Goal: Task Accomplishment & Management: Manage account settings

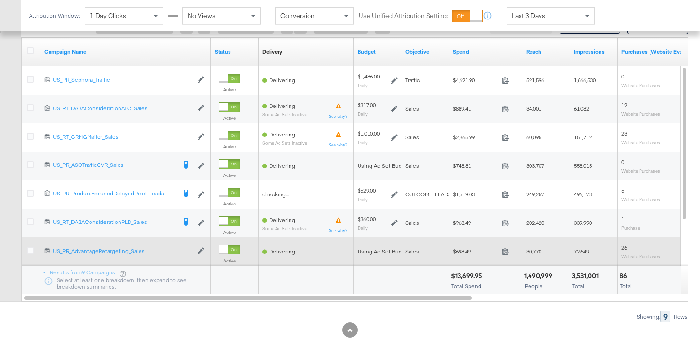
scroll to position [478, 0]
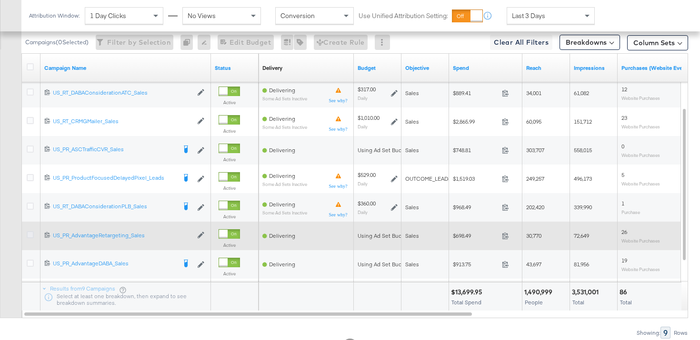
click at [30, 237] on icon at bounding box center [30, 234] width 7 height 7
click at [0, 0] on input "checkbox" at bounding box center [0, 0] width 0 height 0
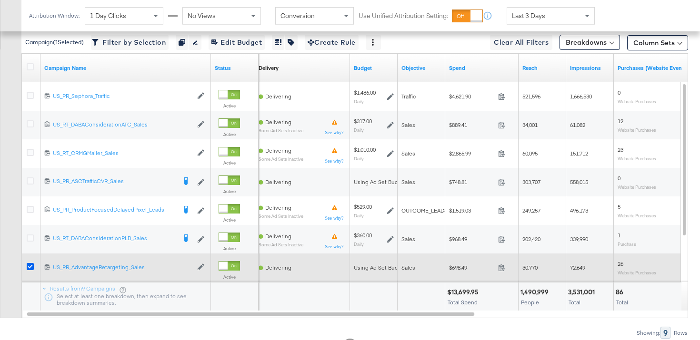
scroll to position [335, 0]
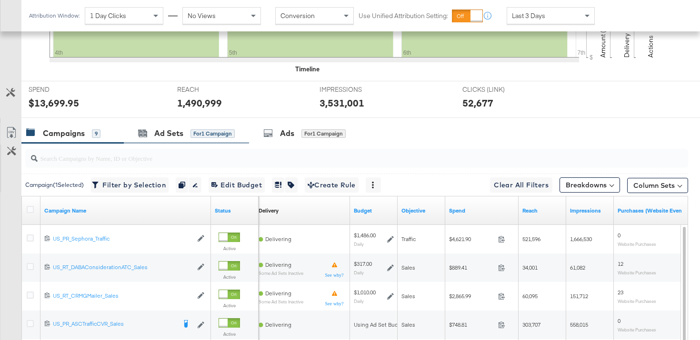
click at [168, 127] on div "Ad Sets for 1 Campaign" at bounding box center [186, 133] width 125 height 20
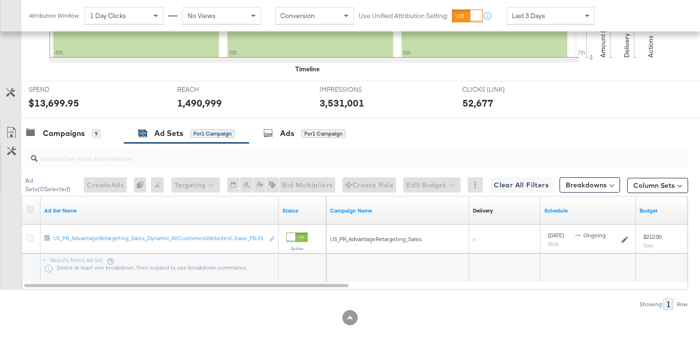
click at [33, 210] on icon at bounding box center [30, 209] width 7 height 7
click at [0, 0] on input "checkbox" at bounding box center [0, 0] width 0 height 0
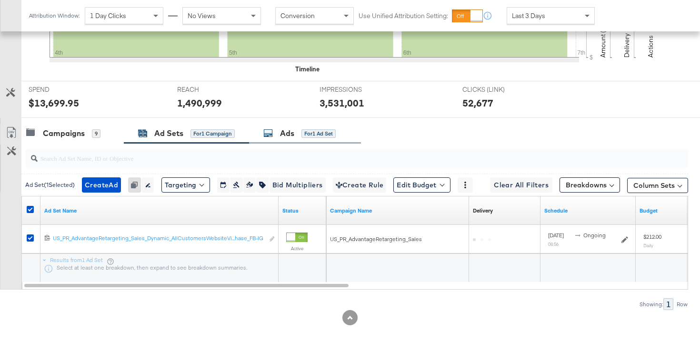
click at [299, 140] on div "Ads for 1 Ad Set" at bounding box center [305, 133] width 112 height 20
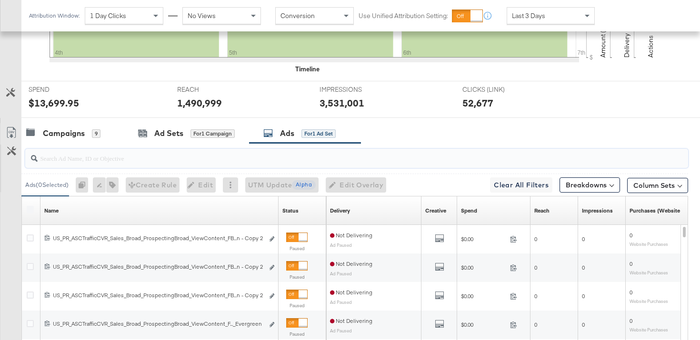
click at [88, 154] on input "search" at bounding box center [333, 154] width 591 height 19
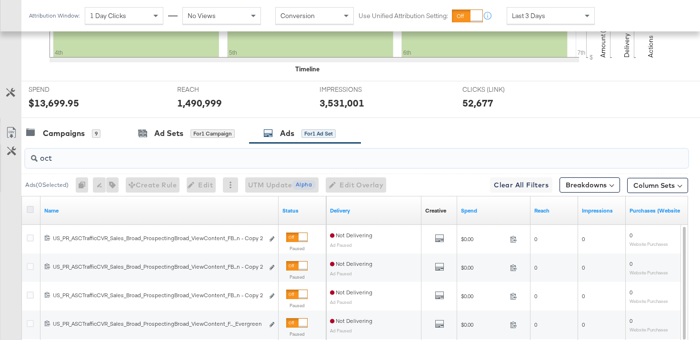
type input "oct"
click at [30, 211] on icon at bounding box center [30, 209] width 7 height 7
click at [0, 0] on input "checkbox" at bounding box center [0, 0] width 0 height 0
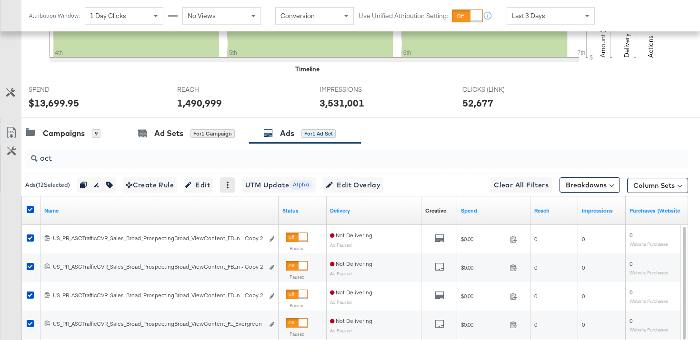
click at [229, 184] on icon at bounding box center [228, 185] width 2 height 7
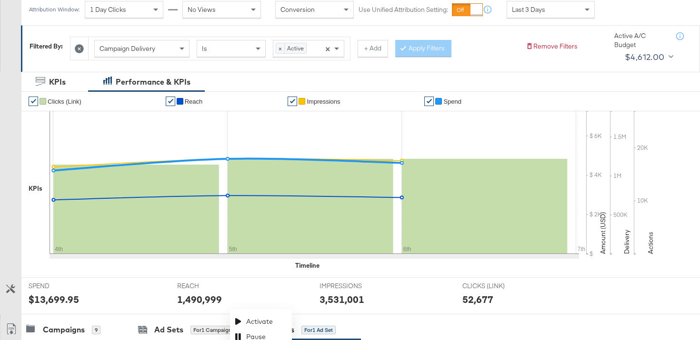
scroll to position [425, 0]
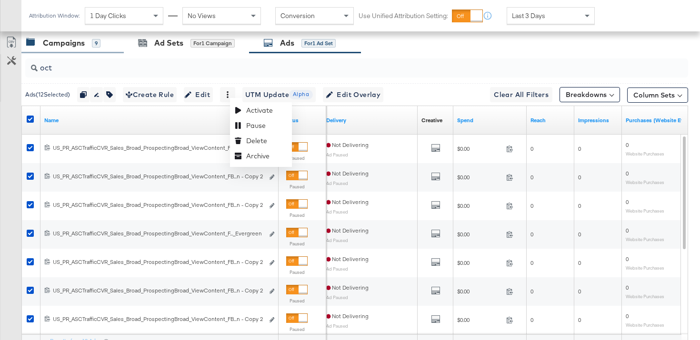
click at [80, 50] on div "Campaigns 9" at bounding box center [72, 43] width 102 height 20
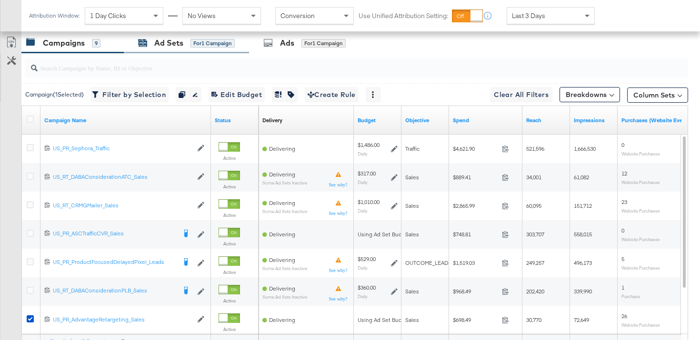
click at [223, 45] on div "for 1 Campaign" at bounding box center [212, 43] width 44 height 9
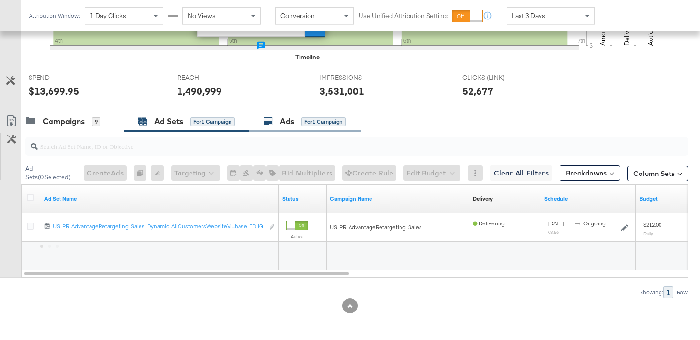
click at [293, 114] on div "Ads for 1 Campaign" at bounding box center [305, 121] width 112 height 20
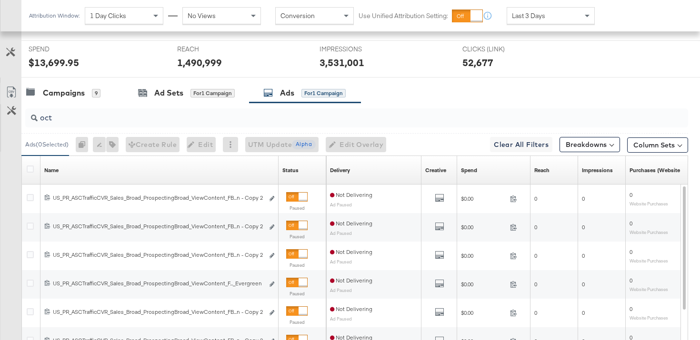
scroll to position [425, 0]
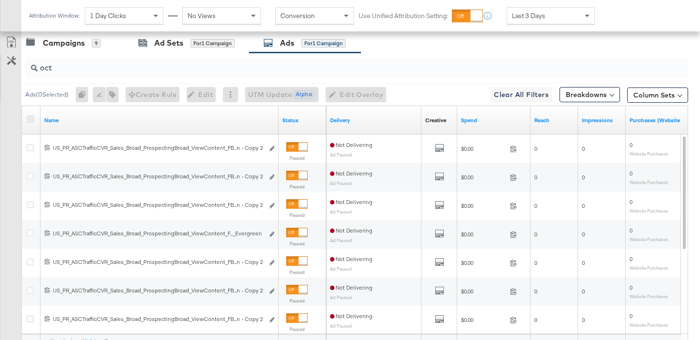
click at [29, 121] on icon at bounding box center [30, 119] width 7 height 7
click at [0, 0] on input "checkbox" at bounding box center [0, 0] width 0 height 0
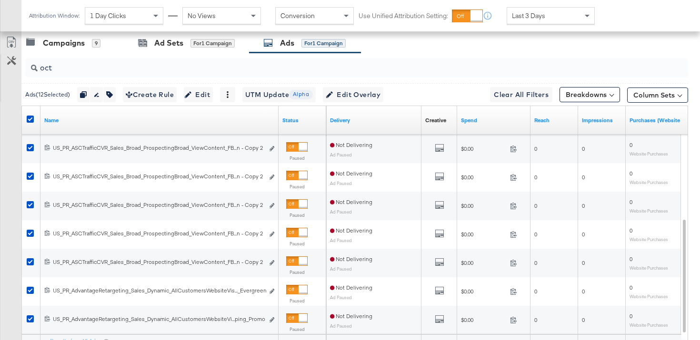
scroll to position [466, 0]
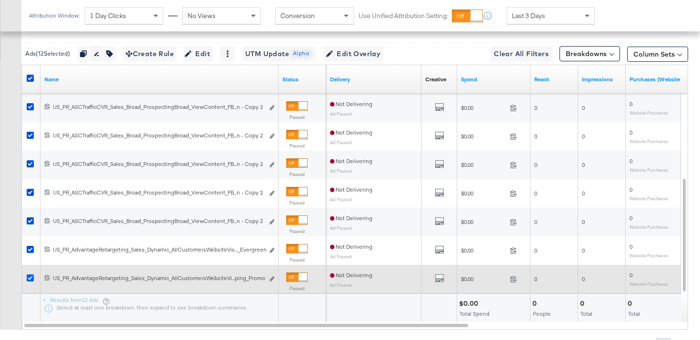
click at [30, 277] on icon at bounding box center [30, 278] width 7 height 7
click at [0, 0] on input "checkbox" at bounding box center [0, 0] width 0 height 0
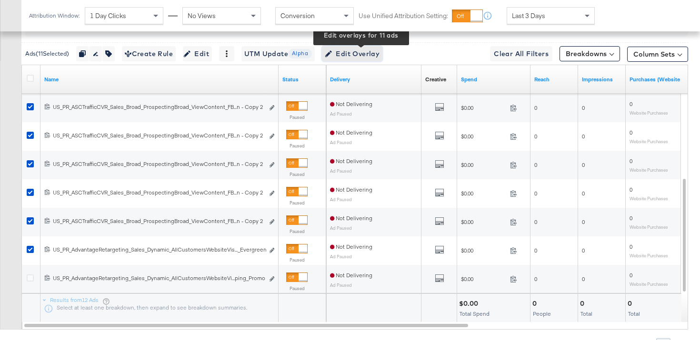
click at [356, 51] on span "Edit Overlay Edit overlays for 11 ads" at bounding box center [352, 54] width 55 height 12
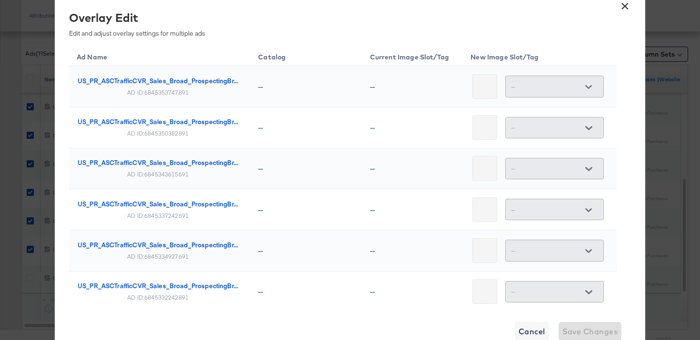
click at [628, 9] on button "×" at bounding box center [624, 3] width 17 height 17
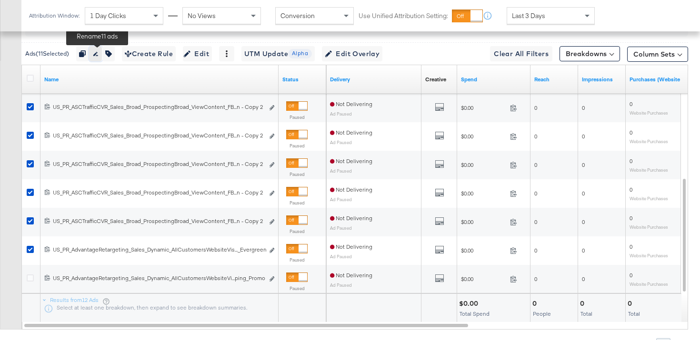
click at [99, 52] on icon "button" at bounding box center [95, 53] width 7 height 7
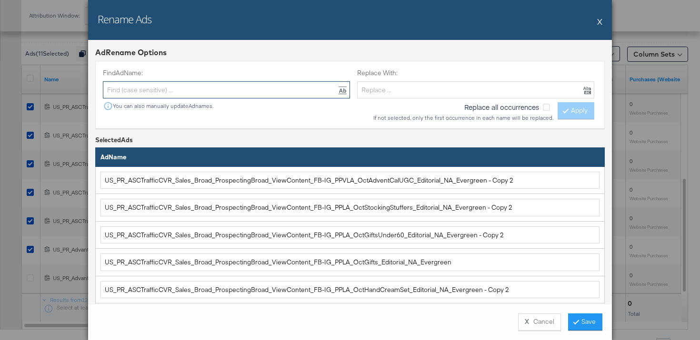
click at [284, 90] on input "text" at bounding box center [226, 90] width 247 height 18
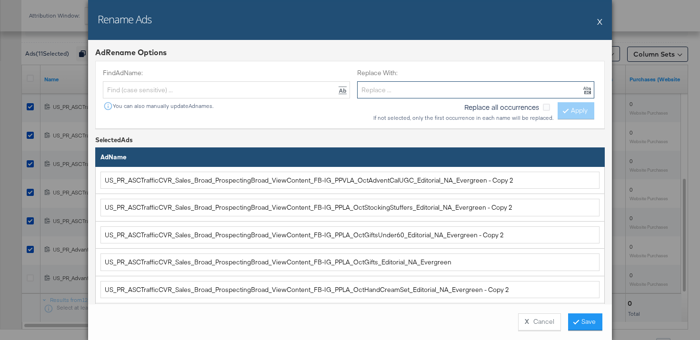
click at [411, 90] on input "text" at bounding box center [475, 90] width 237 height 18
paste input "US_PR_AdvantageRetargeting_Sales_Dynamic_AllCustomersWebsiteVistors_Purchase_FB…"
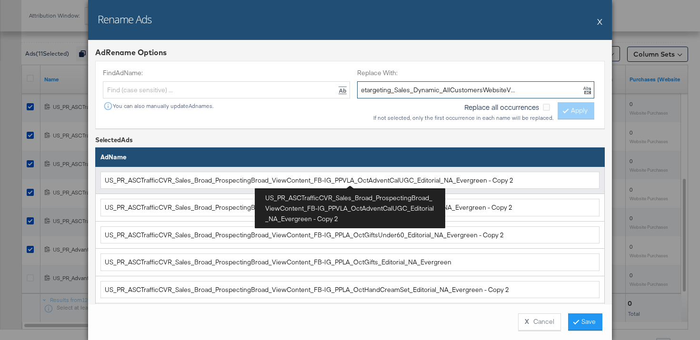
type input "US_PR_AdvantageRetargeting_Sales_Dynamic_AllCustomersWebsiteVistors_Purchase_FB…"
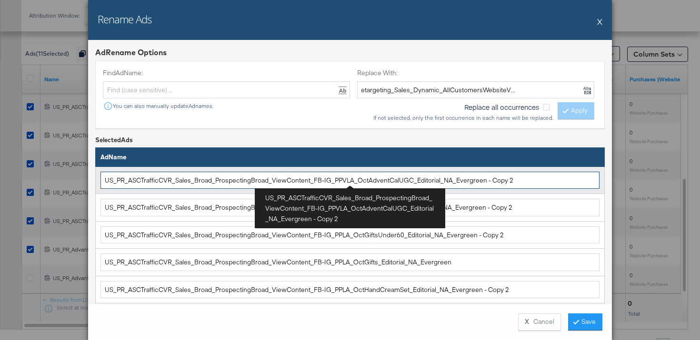
scroll to position [0, 0]
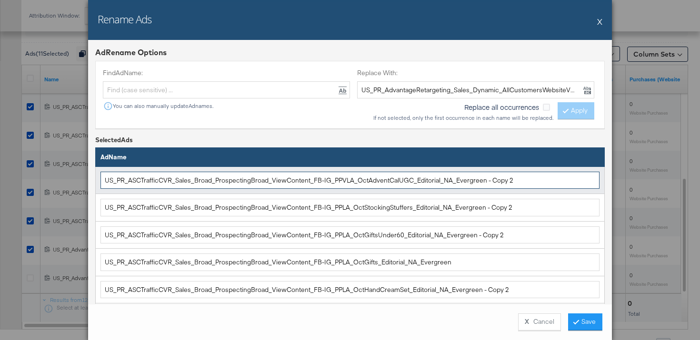
drag, startPoint x: 312, startPoint y: 180, endPoint x: 95, endPoint y: 178, distance: 217.1
click at [96, 178] on td "US_PR_ASCTrafficCVR_Sales_Broad_ProspectingBroad_ViewContent_FB-IG_PPVLA_OctAdv…" at bounding box center [350, 181] width 509 height 28
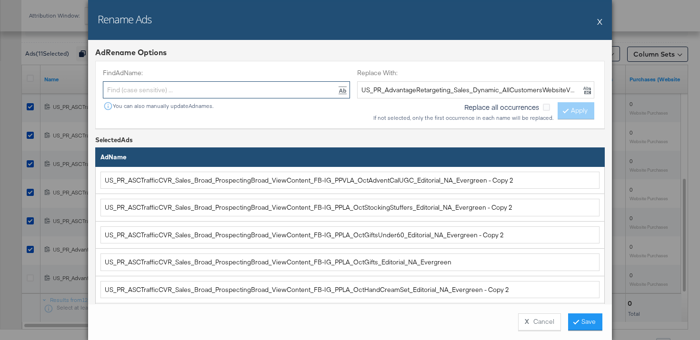
click at [157, 94] on input "text" at bounding box center [226, 90] width 247 height 18
paste input "US_PR_ASCTrafficCVR_Sales_Broad_ProspectingBroad_ViewContent_FB-IG"
type input "US_PR_ASCTrafficCVR_Sales_Broad_ProspectingBroad_ViewContent_FB-IG"
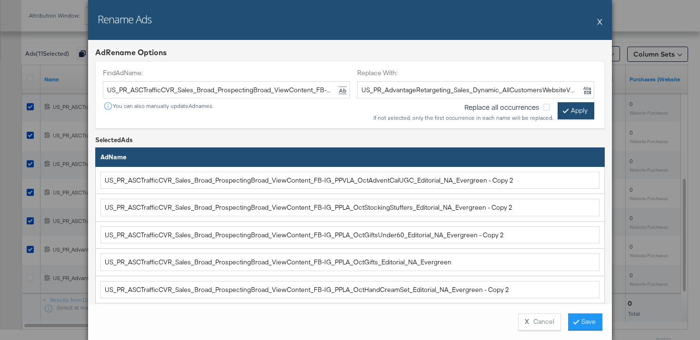
click at [582, 115] on button "Apply" at bounding box center [576, 110] width 37 height 17
type input "US_PR_AdvantageRetargeting_Sales_Dynamic_AllCustomersWebsiteVistors_Purchase_FB…"
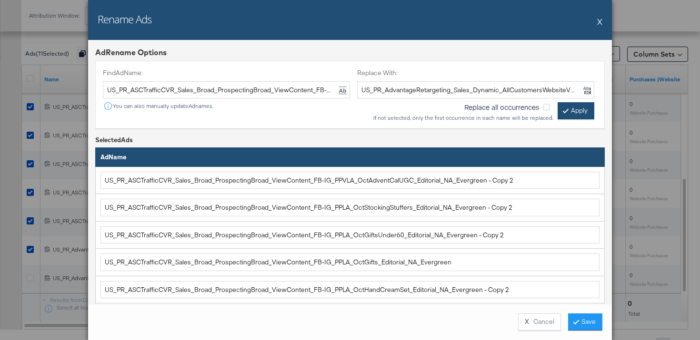
type input "US_PR_AdvantageRetargeting_Sales_Dynamic_AllCustomersWebsiteVistors_Purchase_FB…"
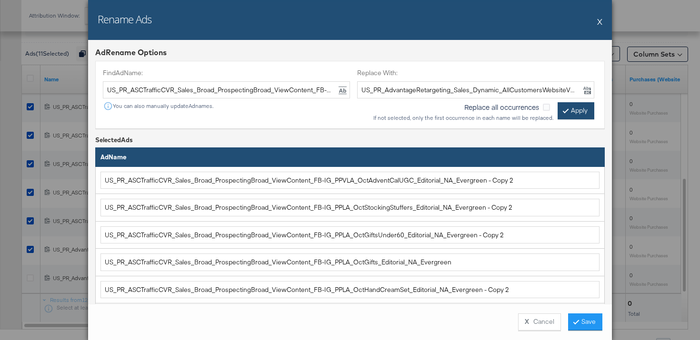
type input "US_PR_AdvantageRetargeting_Sales_Dynamic_AllCustomersWebsiteVistors_Purchase_FB…"
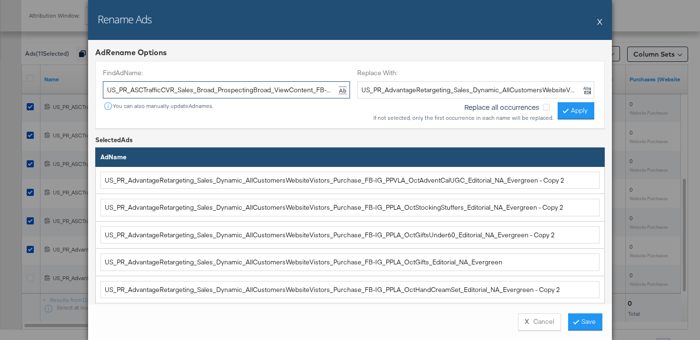
click at [200, 93] on input "US_PR_ASCTrafficCVR_Sales_Broad_ProspectingBroad_ViewContent_FB-IG" at bounding box center [226, 90] width 247 height 18
type input "- copy"
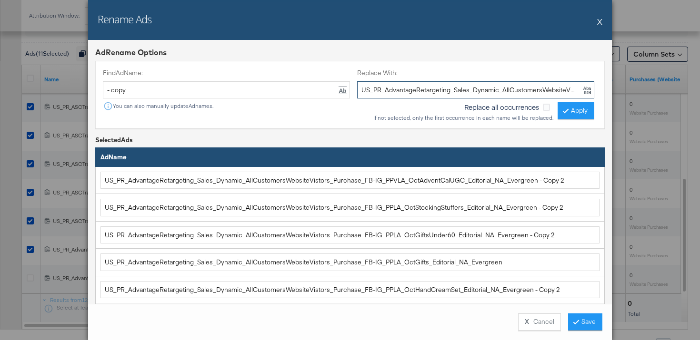
click at [495, 91] on input "US_PR_AdvantageRetargeting_Sales_Dynamic_AllCustomersWebsiteVistors_Purchase_FB…" at bounding box center [475, 90] width 237 height 18
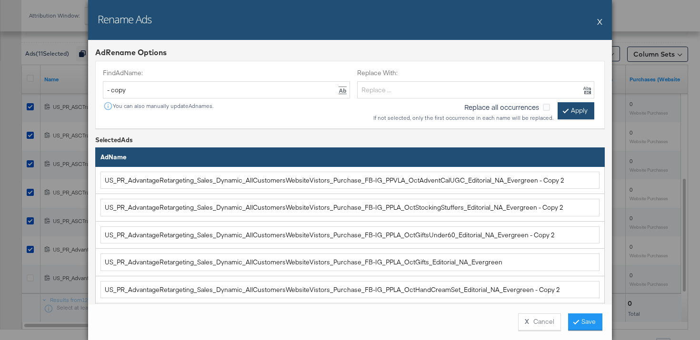
click at [584, 113] on button "Apply" at bounding box center [576, 110] width 37 height 17
click at [243, 79] on div "Find Ad Name: - copy You can also manually update Ad names." at bounding box center [226, 90] width 247 height 42
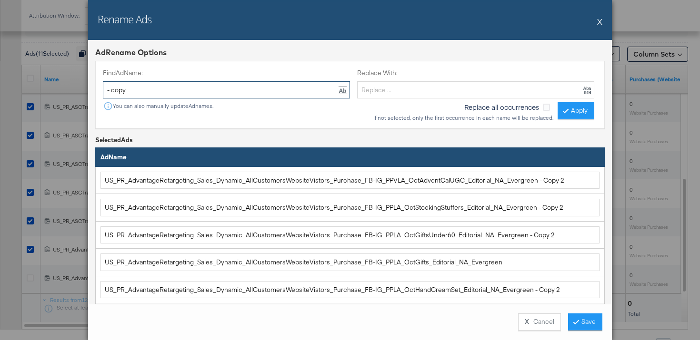
click at [243, 89] on input "- copy" at bounding box center [226, 90] width 247 height 18
click at [201, 90] on input "- Copy 2" at bounding box center [226, 90] width 247 height 18
type input "- Copy 2"
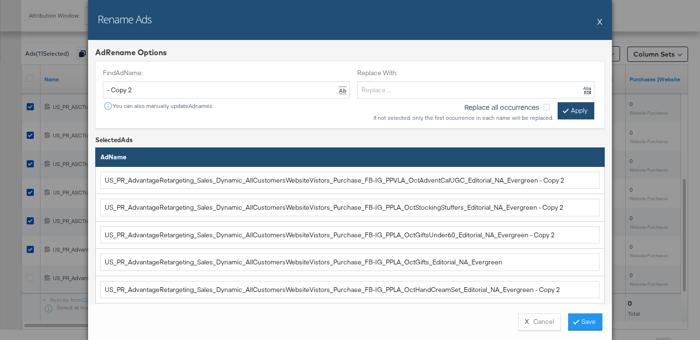
click at [561, 109] on button "Apply" at bounding box center [576, 110] width 37 height 17
type input "US_PR_AdvantageRetargeting_Sales_Dynamic_AllCustomersWebsiteVistors_Purchase_FB…"
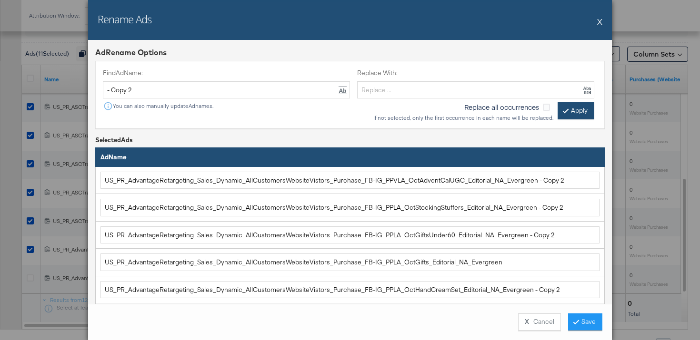
type input "US_PR_AdvantageRetargeting_Sales_Dynamic_AllCustomersWebsiteVistors_Purchase_FB…"
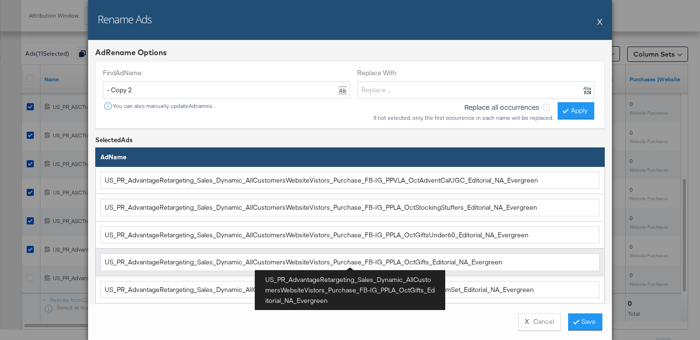
scroll to position [170, 0]
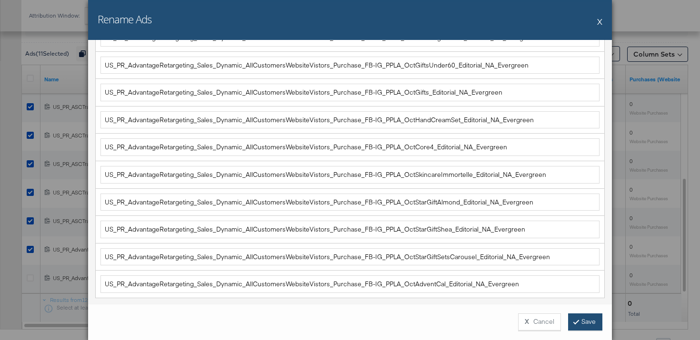
click at [592, 326] on button "Save" at bounding box center [585, 322] width 34 height 17
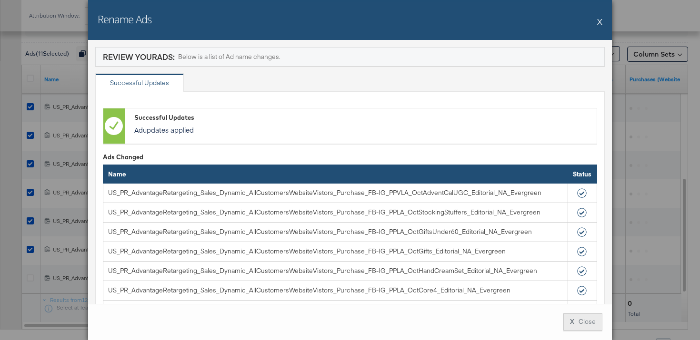
click at [597, 319] on button "X Close" at bounding box center [582, 322] width 39 height 17
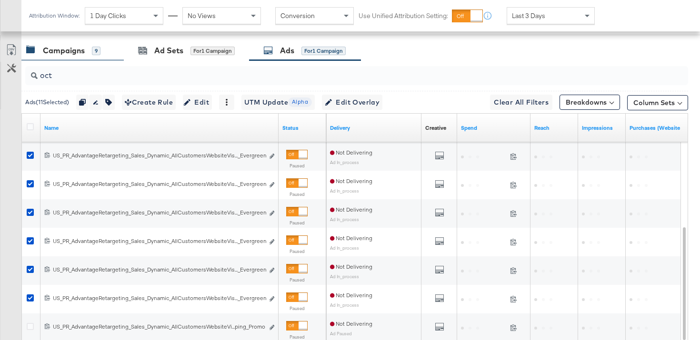
scroll to position [408, 0]
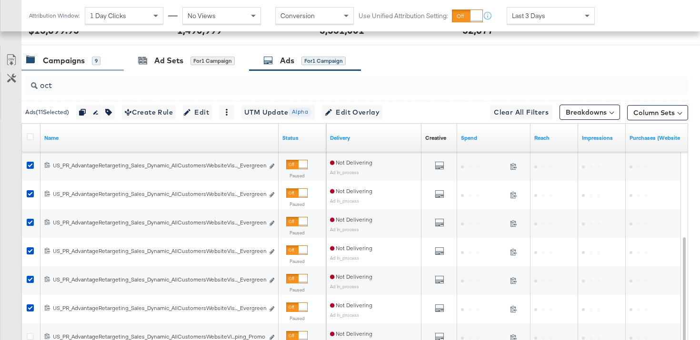
click at [74, 62] on div "Campaigns" at bounding box center [64, 60] width 42 height 11
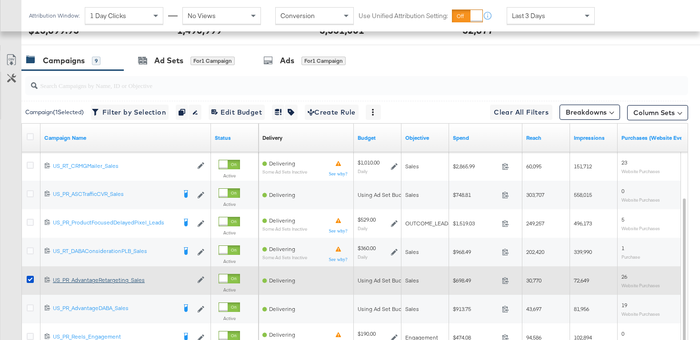
scroll to position [418, 0]
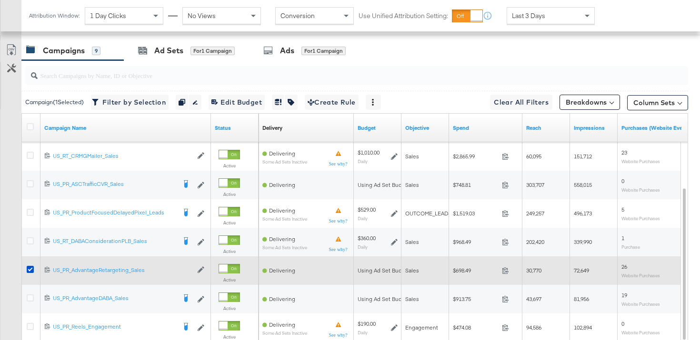
drag, startPoint x: 29, startPoint y: 269, endPoint x: 29, endPoint y: 279, distance: 10.0
click at [29, 269] on icon at bounding box center [30, 269] width 7 height 7
click at [0, 0] on input "checkbox" at bounding box center [0, 0] width 0 height 0
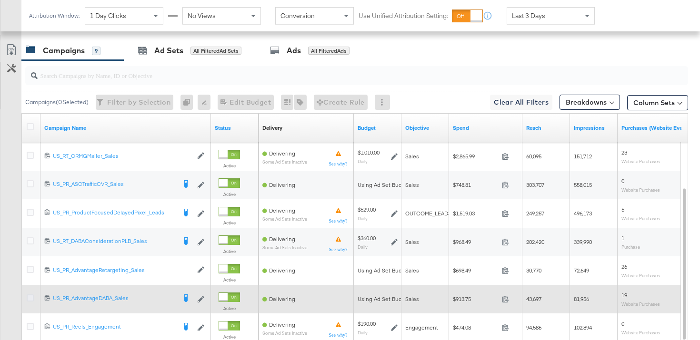
click at [29, 300] on icon at bounding box center [30, 298] width 7 height 7
click at [0, 0] on input "checkbox" at bounding box center [0, 0] width 0 height 0
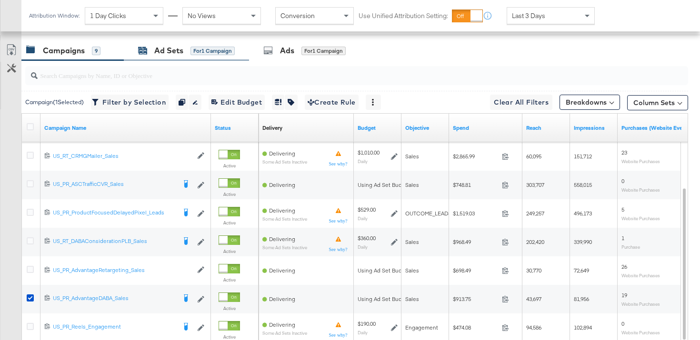
click at [177, 48] on div "Ad Sets" at bounding box center [168, 50] width 29 height 11
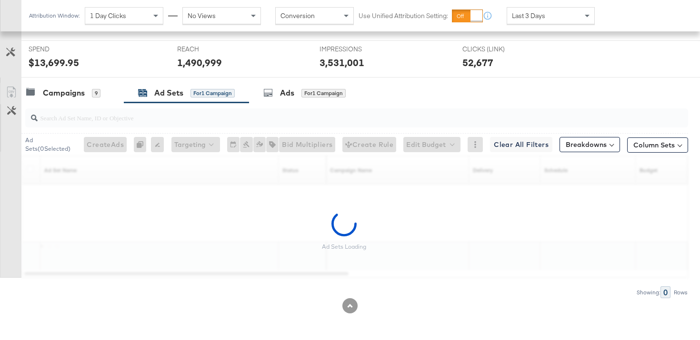
scroll to position [347, 0]
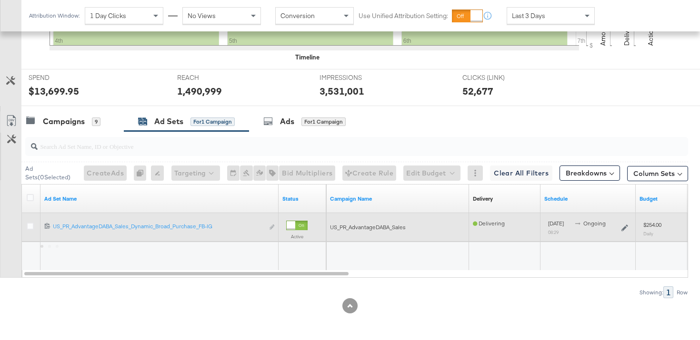
click at [270, 230] on div "Edit ad set" at bounding box center [272, 228] width 6 height 10
click at [272, 228] on div "Edit ad set" at bounding box center [272, 228] width 6 height 10
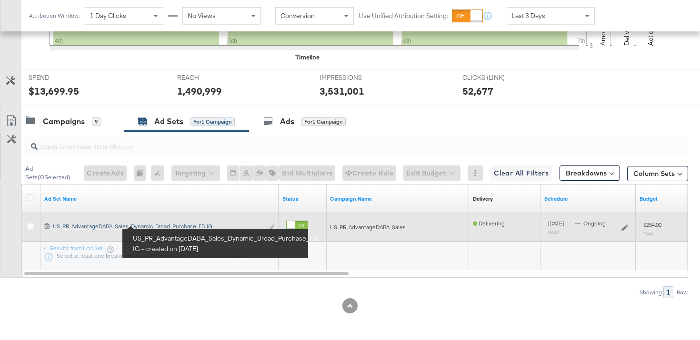
click at [101, 221] on div "[CREDIT_CARD_NUMBER] US_PR_AdvantageDABA_Sales_Dynamic_Broad_Purchase_FB-IG US_…" at bounding box center [159, 228] width 238 height 18
click at [102, 229] on div "US_PR_AdvantageDABA_Sales_Dynamic_Broad_Purchase_FB-IG US_PR_AdvantageDABA_Sale…" at bounding box center [158, 227] width 211 height 8
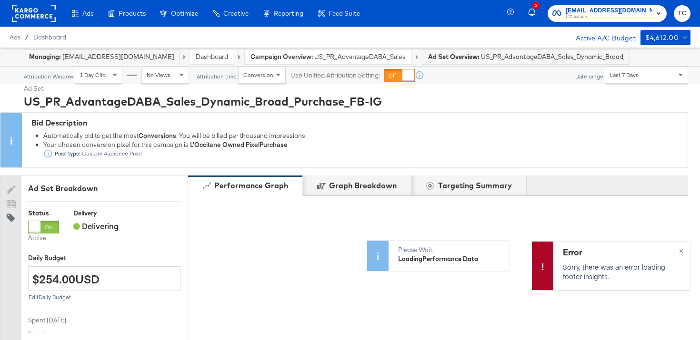
click at [263, 105] on div "US_PR_AdvantageDABA_Sales_Dynamic_Broad_Purchase_FB-IG" at bounding box center [356, 101] width 664 height 16
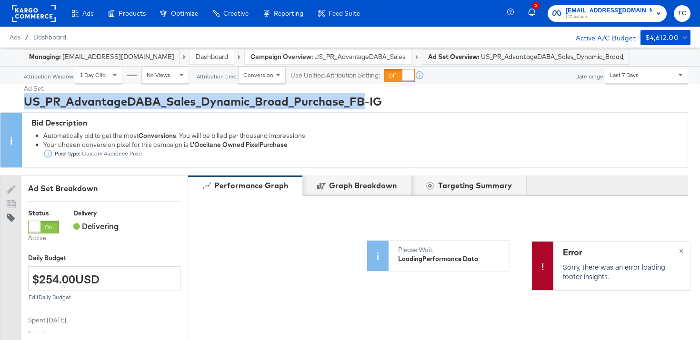
click at [263, 105] on div "US_PR_AdvantageDABA_Sales_Dynamic_Broad_Purchase_FB-IG" at bounding box center [356, 101] width 664 height 16
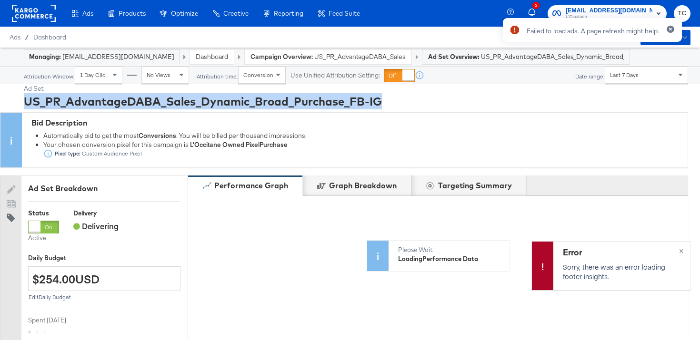
click at [263, 105] on div "US_PR_AdvantageDABA_Sales_Dynamic_Broad_Purchase_FB-IG" at bounding box center [356, 101] width 664 height 16
copy div "US_PR_AdvantageDABA_Sales_Dynamic_Broad_Purchase_FB-IG"
click at [196, 56] on link "Dashboard" at bounding box center [212, 56] width 32 height 9
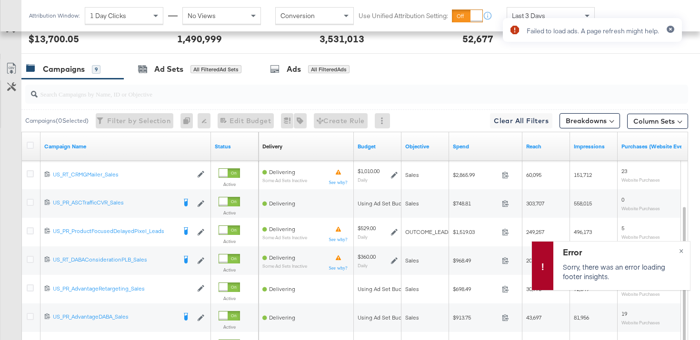
scroll to position [468, 0]
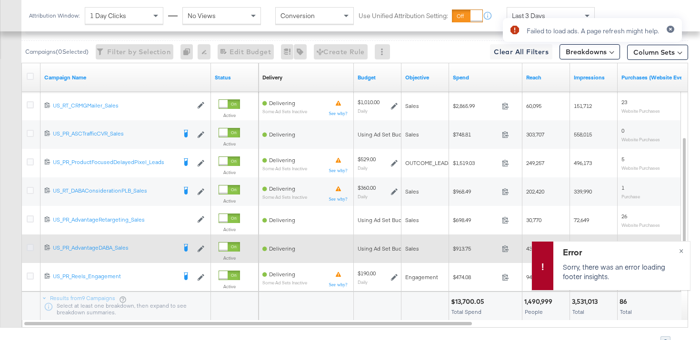
click at [32, 249] on icon at bounding box center [30, 247] width 7 height 7
click at [0, 0] on input "checkbox" at bounding box center [0, 0] width 0 height 0
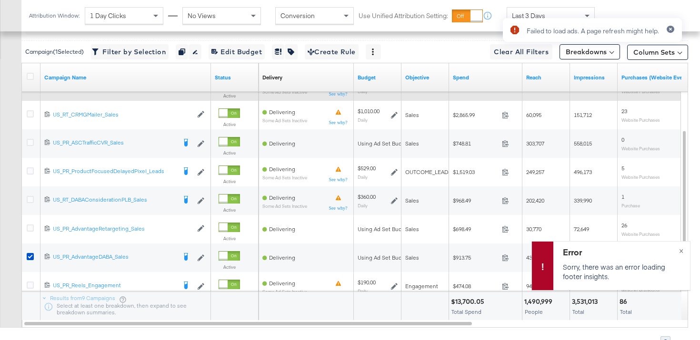
scroll to position [430, 0]
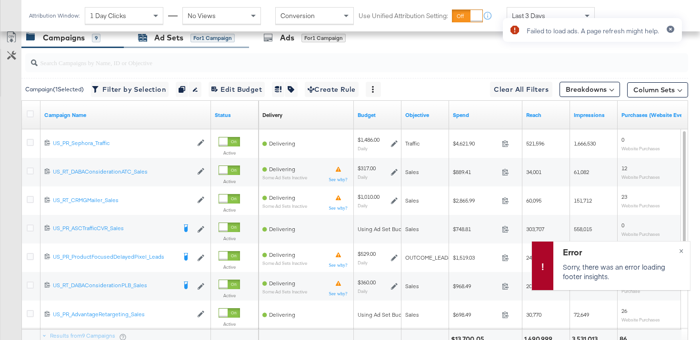
click at [187, 38] on div "Ad Sets for 1 Campaign" at bounding box center [186, 37] width 97 height 11
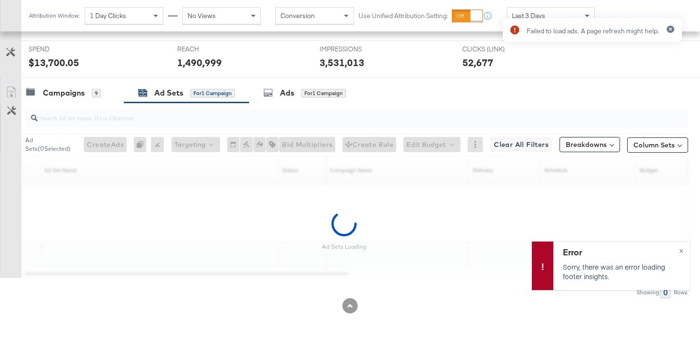
scroll to position [347, 0]
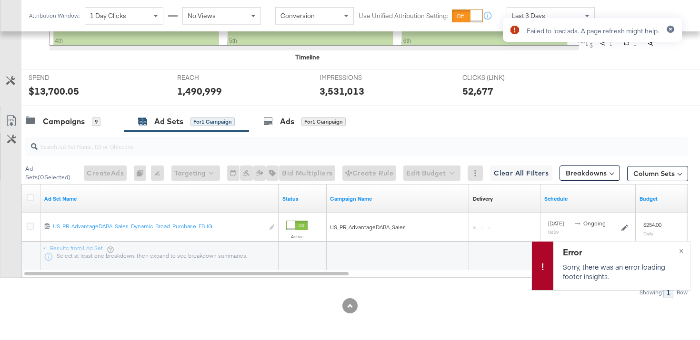
click at [34, 198] on div at bounding box center [32, 199] width 10 height 10
click at [30, 198] on icon at bounding box center [30, 197] width 7 height 7
click at [0, 0] on input "checkbox" at bounding box center [0, 0] width 0 height 0
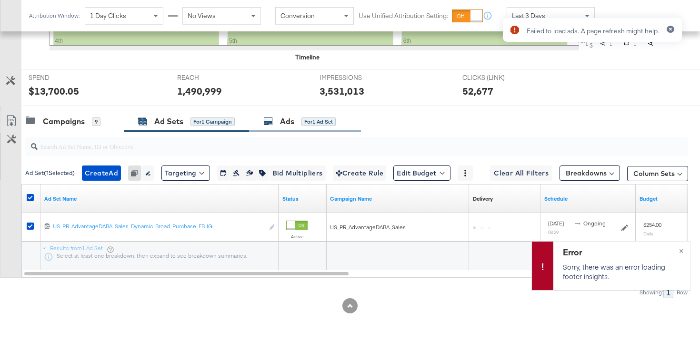
click at [285, 129] on div "Ads for 1 Ad Set" at bounding box center [305, 121] width 112 height 20
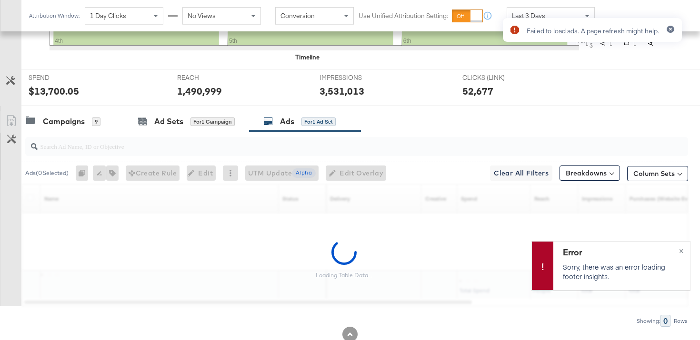
scroll to position [375, 0]
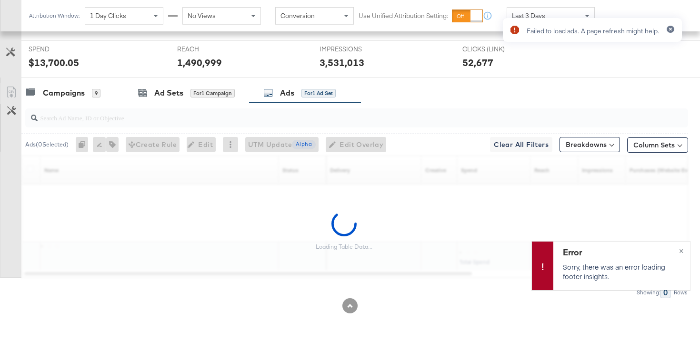
click at [139, 123] on input "search" at bounding box center [333, 114] width 591 height 19
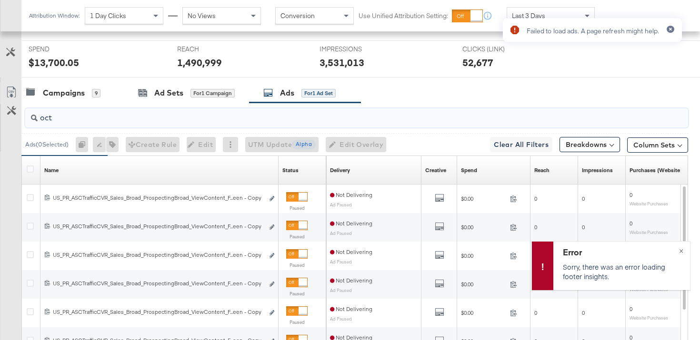
type input "oct"
click at [36, 173] on div at bounding box center [32, 171] width 10 height 10
click at [34, 172] on div at bounding box center [32, 171] width 10 height 10
click at [33, 169] on icon at bounding box center [30, 169] width 7 height 7
click at [0, 0] on input "checkbox" at bounding box center [0, 0] width 0 height 0
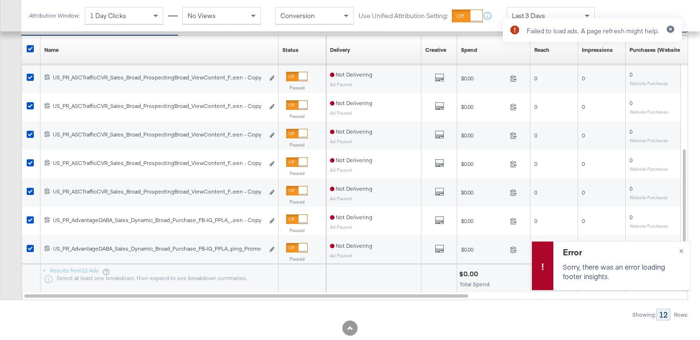
scroll to position [516, 0]
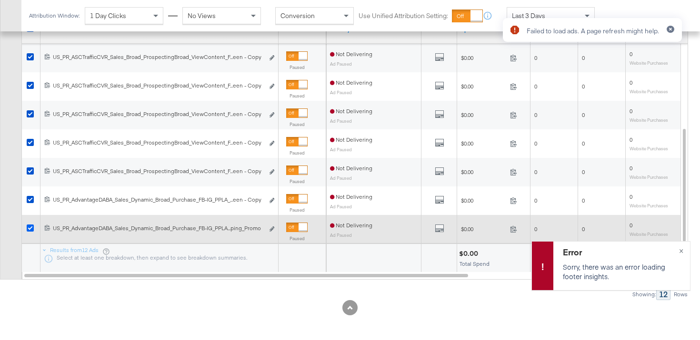
click at [28, 229] on icon at bounding box center [30, 228] width 7 height 7
click at [0, 0] on input "checkbox" at bounding box center [0, 0] width 0 height 0
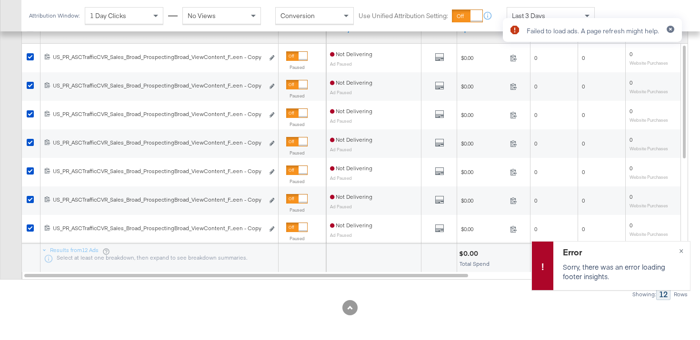
scroll to position [342, 0]
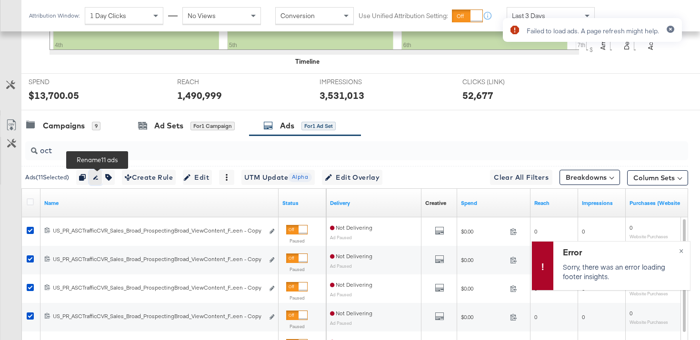
click at [98, 179] on icon "button" at bounding box center [95, 178] width 5 height 4
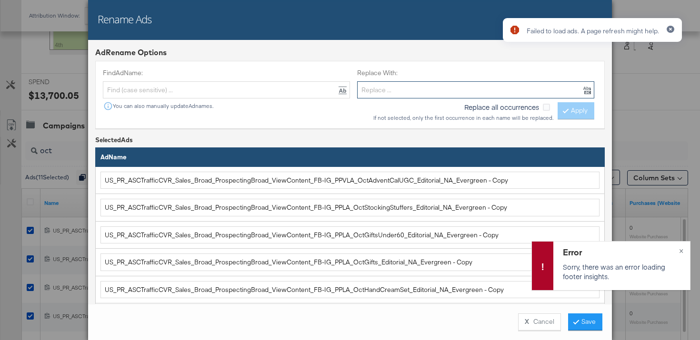
click at [393, 93] on input "text" at bounding box center [475, 90] width 237 height 18
paste input "US_PR_AdvantageDABA_Sales_Dynamic_Broad_Purchase_FB-IG"
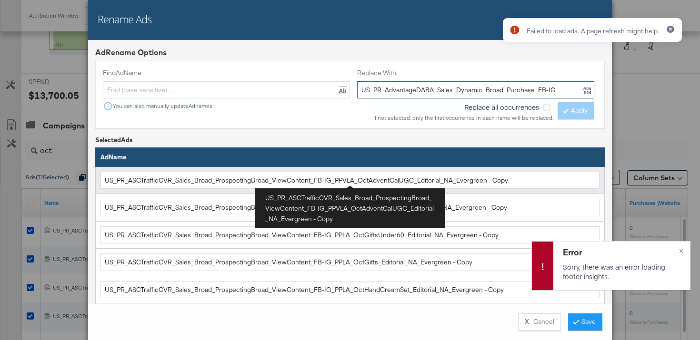
type input "US_PR_AdvantageDABA_Sales_Dynamic_Broad_Purchase_FB-IG"
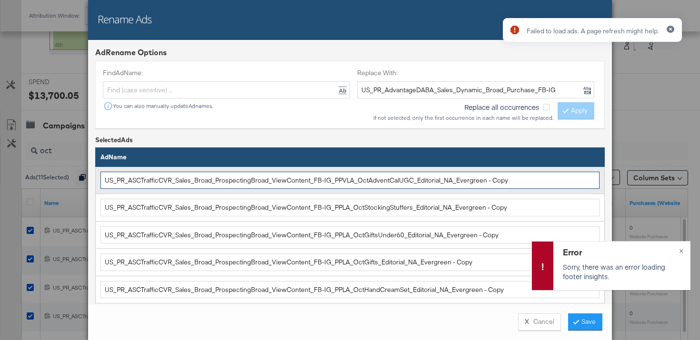
drag, startPoint x: 327, startPoint y: 182, endPoint x: 100, endPoint y: 179, distance: 227.6
click at [100, 179] on td "US_PR_ASCTrafficCVR_Sales_Broad_ProspectingBroad_ViewContent_FB-IG_PPVLA_OctAdv…" at bounding box center [350, 181] width 509 height 28
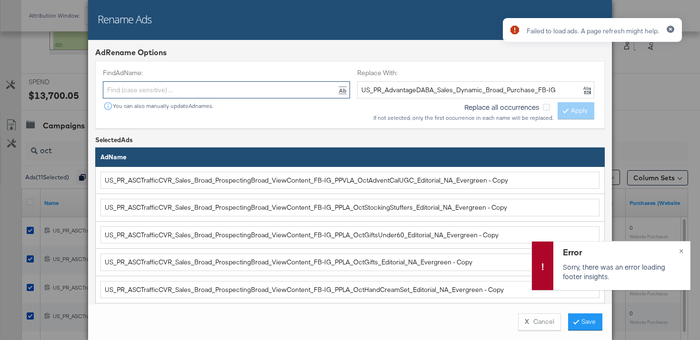
click at [192, 94] on input "text" at bounding box center [226, 90] width 247 height 18
paste input "US_PR_ASCTrafficCVR_Sales_Broad_ProspectingBroad_ViewContent_FB-IG"
type input "US_PR_ASCTrafficCVR_Sales_Broad_ProspectingBroad_ViewContent_FB-IG"
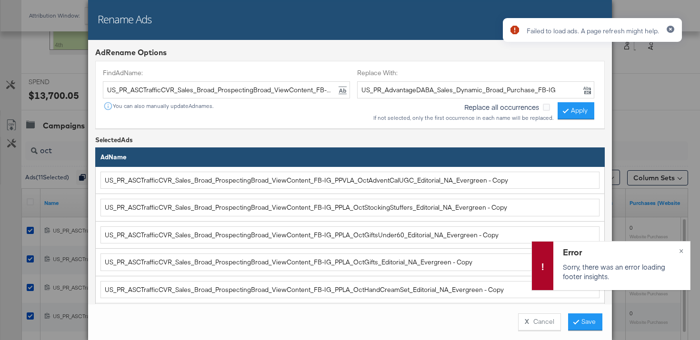
click at [573, 109] on div "Failed to load ads. A page refresh might help." at bounding box center [592, 153] width 198 height 289
click at [578, 111] on div "Failed to load ads. A page refresh might help." at bounding box center [592, 153] width 198 height 289
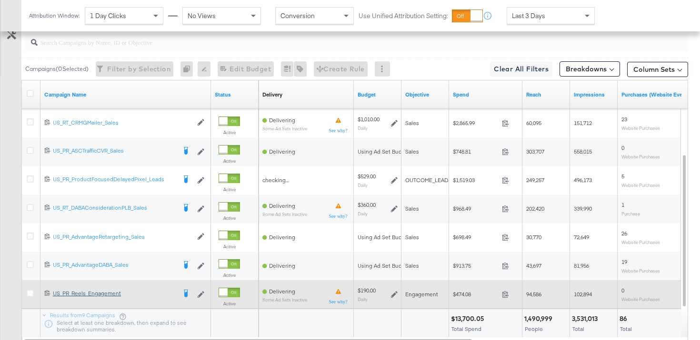
scroll to position [467, 0]
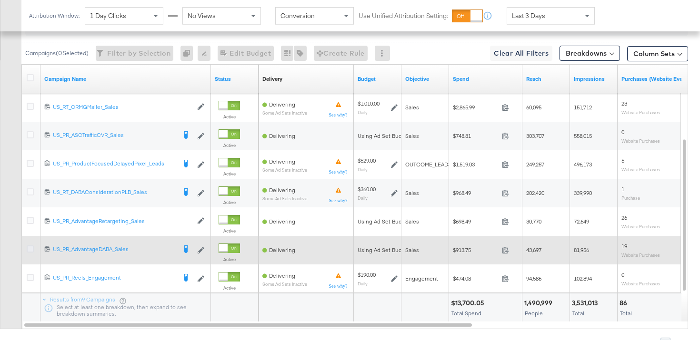
click at [31, 250] on icon at bounding box center [30, 249] width 7 height 7
click at [0, 0] on input "checkbox" at bounding box center [0, 0] width 0 height 0
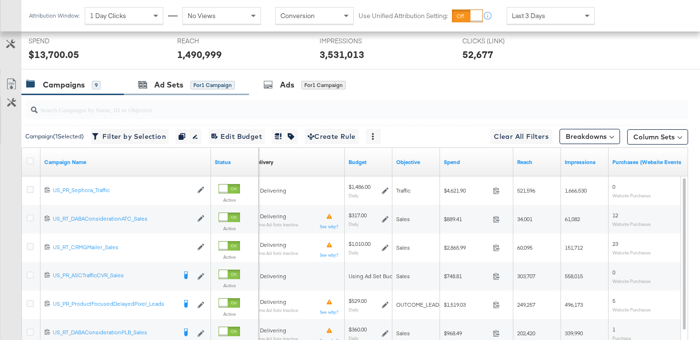
click at [217, 92] on div "Ad Sets for 1 Campaign" at bounding box center [186, 85] width 125 height 20
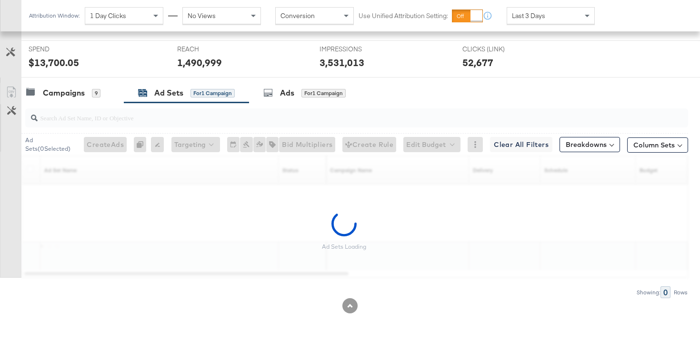
scroll to position [347, 0]
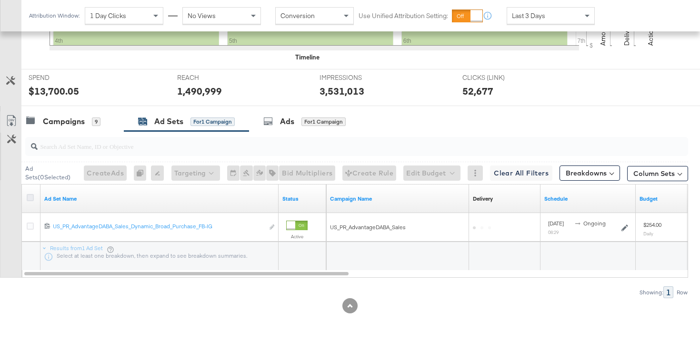
click at [29, 194] on icon at bounding box center [30, 197] width 7 height 7
click at [0, 0] on input "checkbox" at bounding box center [0, 0] width 0 height 0
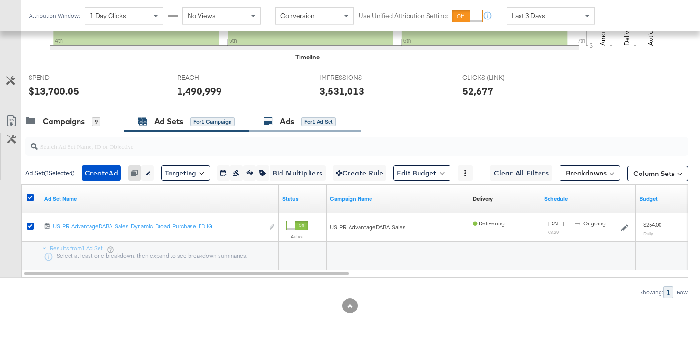
click at [292, 121] on div "Ads" at bounding box center [287, 121] width 14 height 11
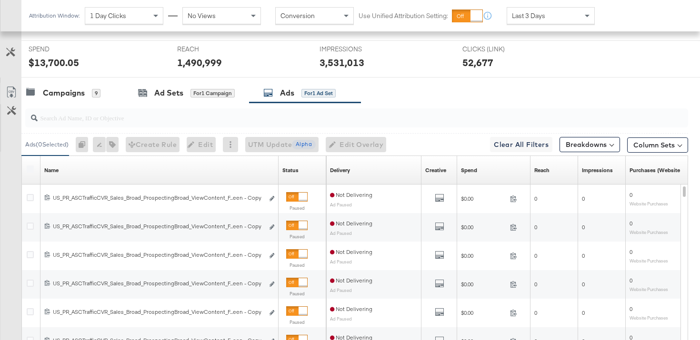
scroll to position [383, 0]
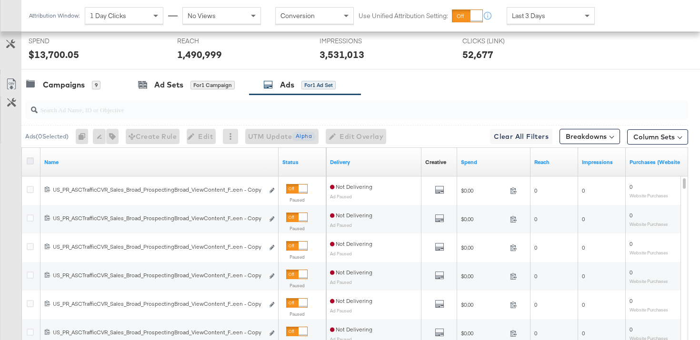
click at [29, 159] on icon at bounding box center [30, 161] width 7 height 7
click at [0, 0] on input "checkbox" at bounding box center [0, 0] width 0 height 0
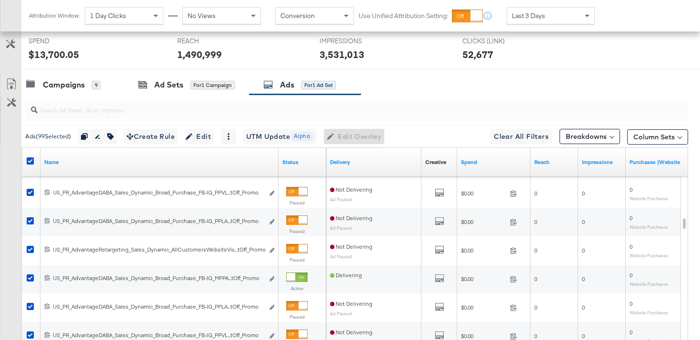
click at [94, 116] on div at bounding box center [356, 109] width 663 height 19
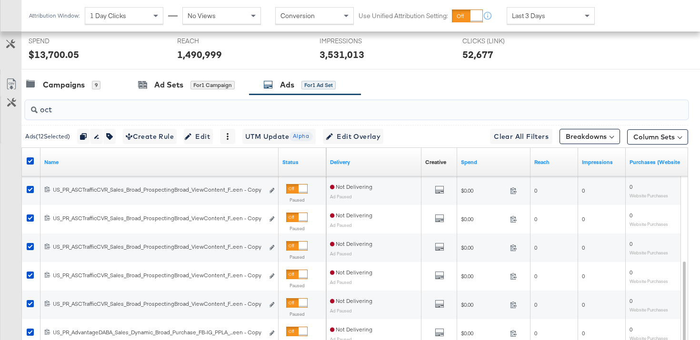
scroll to position [518, 0]
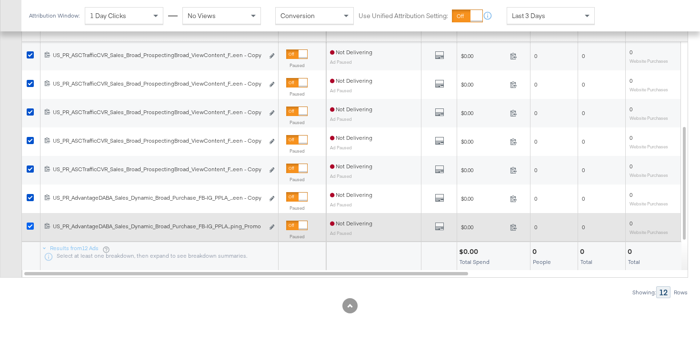
type input "oct"
click at [30, 226] on icon at bounding box center [30, 226] width 7 height 7
click at [0, 0] on input "checkbox" at bounding box center [0, 0] width 0 height 0
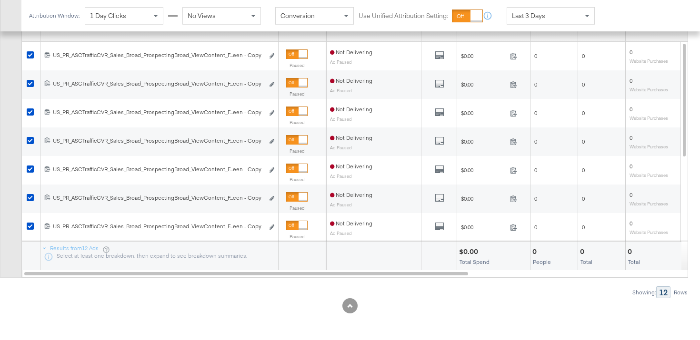
scroll to position [403, 0]
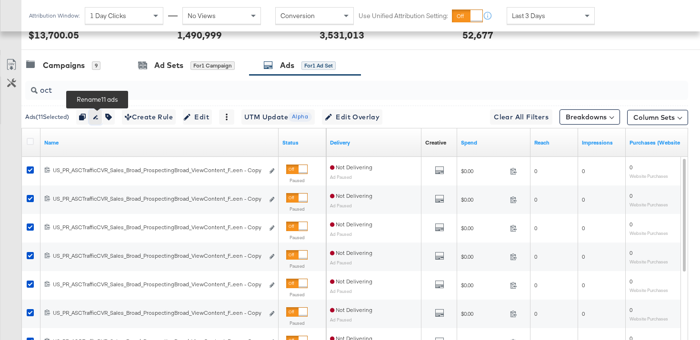
click at [98, 118] on icon "button" at bounding box center [95, 117] width 5 height 4
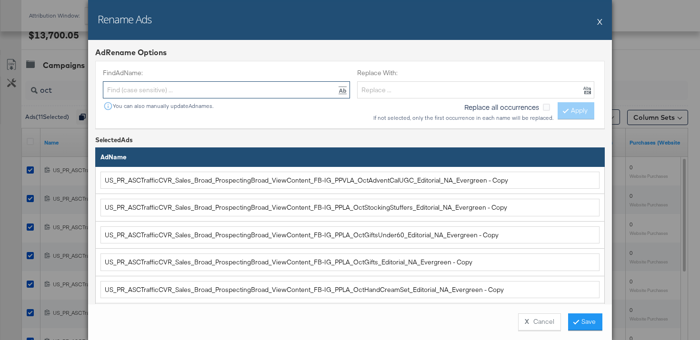
click at [277, 91] on input "text" at bounding box center [226, 90] width 247 height 18
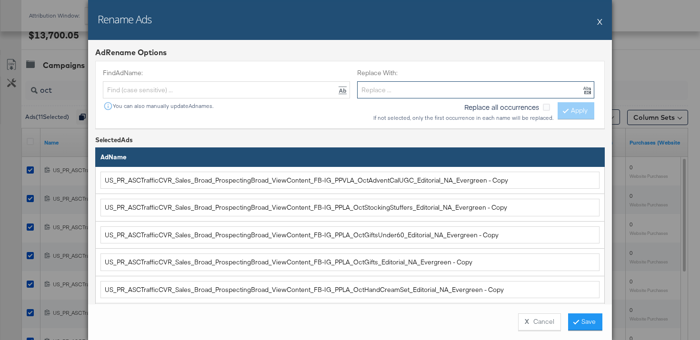
click at [365, 94] on input "text" at bounding box center [475, 90] width 237 height 18
paste input "US_PR_ASCTrafficCVR_Sales_Broad_ProspectingBroad_ViewContent_FB-IG"
type input "US_PR_ASCTrafficCVR_Sales_Broad_ProspectingBroad_ViewContent_FB-IG"
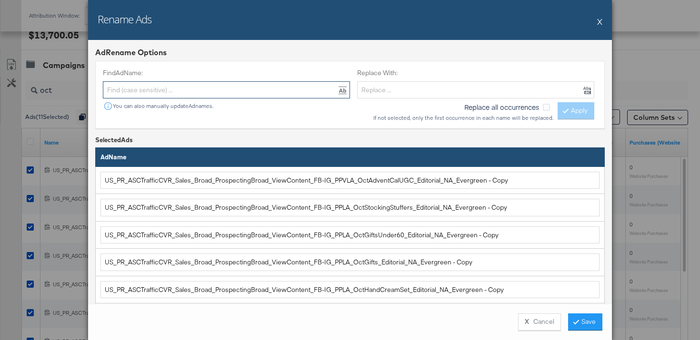
click at [304, 88] on input "text" at bounding box center [226, 90] width 247 height 18
paste input "US_PR_ASCTrafficCVR_Sales_Broad_ProspectingBroad_ViewContent_FB-IG"
type input "US_PR_ASCTrafficCVR_Sales_Broad_ProspectingBroad_ViewContent_FB-IG"
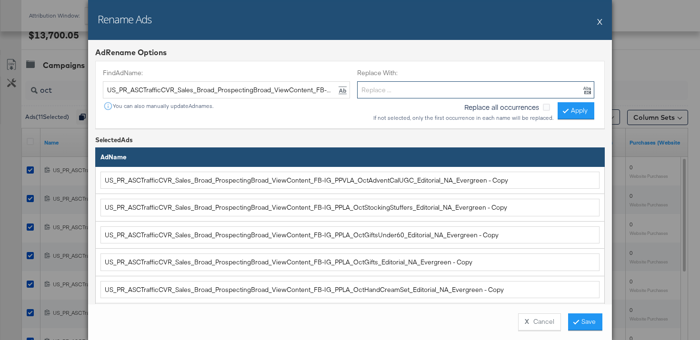
click at [432, 97] on input "text" at bounding box center [475, 90] width 237 height 18
paste input "US_PR_AdvantageDABA_Sales_Dynamic_Broad_Purchase_FB-IG"
type input "US_PR_AdvantageDABA_Sales_Dynamic_Broad_Purchase_FB-IG"
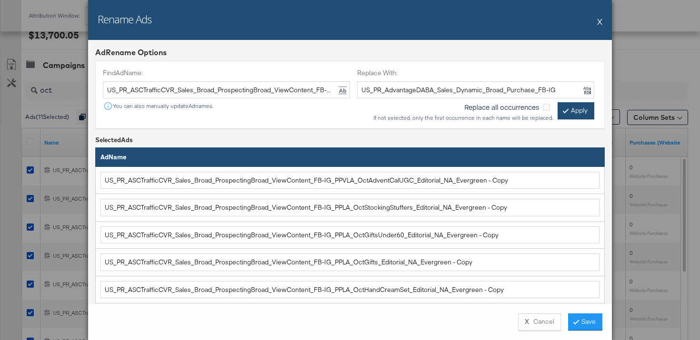
click at [578, 113] on button "Apply" at bounding box center [576, 110] width 37 height 17
type input "US_PR_AdvantageDABA_Sales_Dynamic_Broad_Purchase_FB-IG_PPVLA_OctAdventCalUGC_Ed…"
type input "US_PR_AdvantageDABA_Sales_Dynamic_Broad_Purchase_FB-IG_PPLA_OctStockingStuffers…"
type input "US_PR_AdvantageDABA_Sales_Dynamic_Broad_Purchase_FB-IG_PPLA_OctGiftsUnder60_Edi…"
type input "US_PR_AdvantageDABA_Sales_Dynamic_Broad_Purchase_FB-IG_PPLA_OctGifts_Editorial_…"
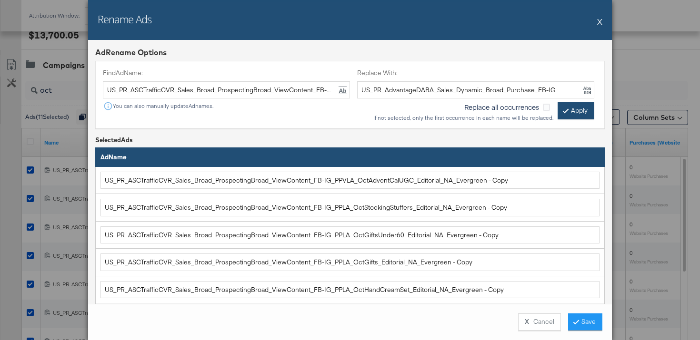
type input "US_PR_AdvantageDABA_Sales_Dynamic_Broad_Purchase_FB-IG_PPLA_OctHandCreamSet_Edi…"
type input "US_PR_AdvantageDABA_Sales_Dynamic_Broad_Purchase_FB-IG_PPLA_OctCore4_Editorial_…"
type input "US_PR_AdvantageDABA_Sales_Dynamic_Broad_Purchase_FB-IG_PPLA_OctSkincareImmortel…"
type input "US_PR_AdvantageDABA_Sales_Dynamic_Broad_Purchase_FB-IG_PPLA_OctStarGiftAlmond_E…"
type input "US_PR_AdvantageDABA_Sales_Dynamic_Broad_Purchase_FB-IG_PPLA_OctStarGiftShea_Edi…"
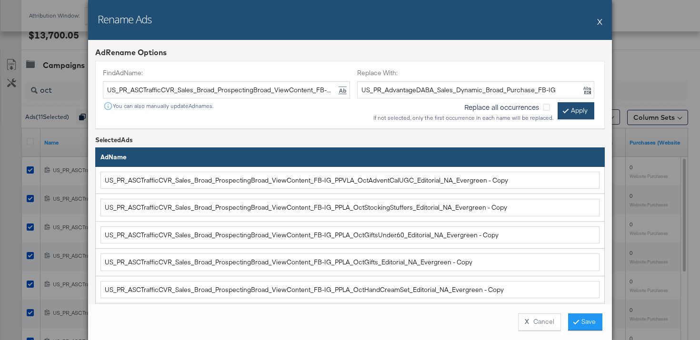
type input "US_PR_AdvantageDABA_Sales_Dynamic_Broad_Purchase_FB-IG_PPLA_OctStarGiftSetsCaro…"
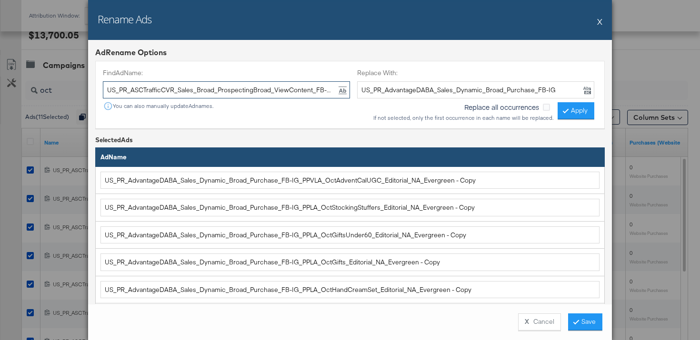
click at [294, 88] on input "US_PR_ASCTrafficCVR_Sales_Broad_ProspectingBroad_ViewContent_FB-IG" at bounding box center [226, 90] width 247 height 18
type input "- Copy"
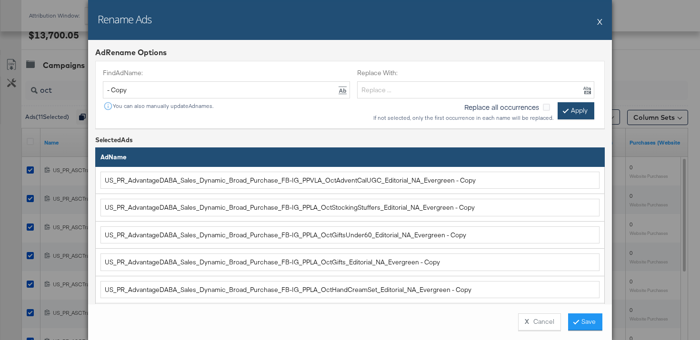
click at [570, 115] on button "Apply" at bounding box center [576, 110] width 37 height 17
type input "US_PR_AdvantageDABA_Sales_Dynamic_Broad_Purchase_FB-IG_PPVLA_OctAdventCalUGC_Ed…"
type input "US_PR_AdvantageDABA_Sales_Dynamic_Broad_Purchase_FB-IG_PPLA_OctStockingStuffers…"
type input "US_PR_AdvantageDABA_Sales_Dynamic_Broad_Purchase_FB-IG_PPLA_OctGiftsUnder60_Edi…"
type input "US_PR_AdvantageDABA_Sales_Dynamic_Broad_Purchase_FB-IG_PPLA_OctGifts_Editorial_…"
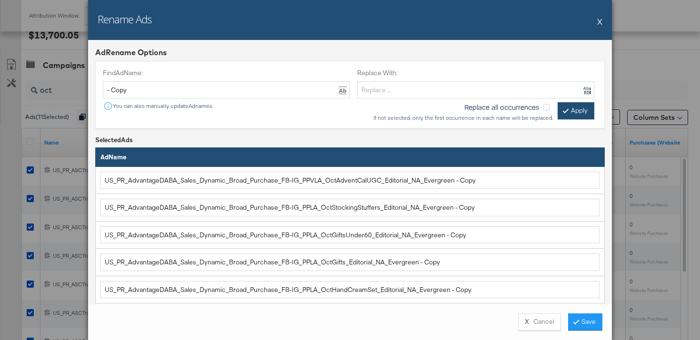
type input "US_PR_AdvantageDABA_Sales_Dynamic_Broad_Purchase_FB-IG_PPLA_OctHandCreamSet_Edi…"
type input "US_PR_AdvantageDABA_Sales_Dynamic_Broad_Purchase_FB-IG_PPLA_OctCore4_Editorial_…"
type input "US_PR_AdvantageDABA_Sales_Dynamic_Broad_Purchase_FB-IG_PPLA_OctSkincareImmortel…"
type input "US_PR_AdvantageDABA_Sales_Dynamic_Broad_Purchase_FB-IG_PPLA_OctStarGiftAlmond_E…"
type input "US_PR_AdvantageDABA_Sales_Dynamic_Broad_Purchase_FB-IG_PPLA_OctStarGiftShea_Edi…"
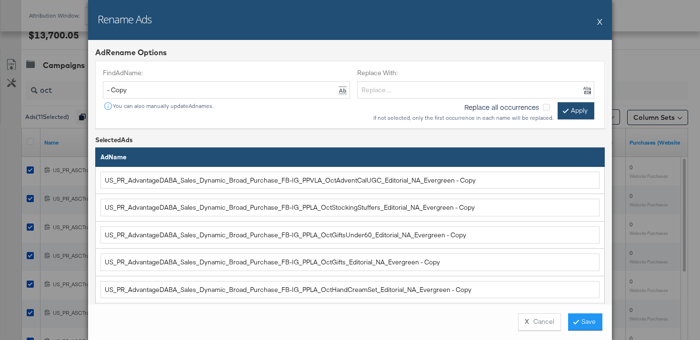
type input "US_PR_AdvantageDABA_Sales_Dynamic_Broad_Purchase_FB-IG_PPLA_OctStarGiftSetsCaro…"
type input "US_PR_AdvantageDABA_Sales_Dynamic_Broad_Purchase_FB-IG_PPLA_OctAdventCal_Editor…"
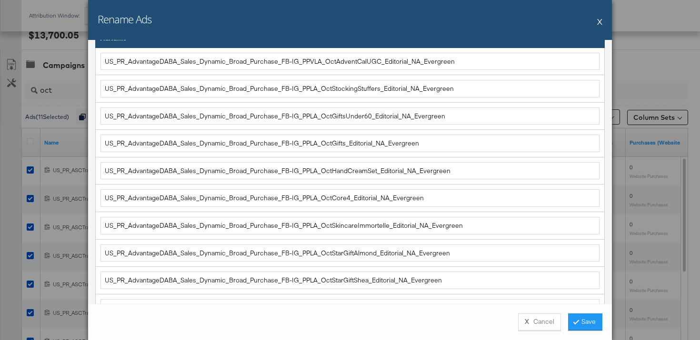
scroll to position [206, 0]
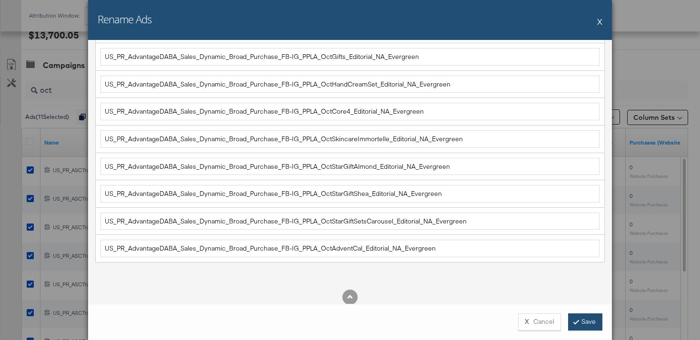
click at [587, 316] on button "Save" at bounding box center [585, 322] width 34 height 17
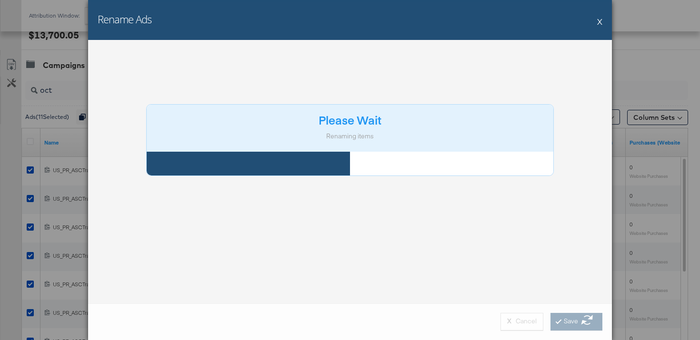
scroll to position [0, 0]
